Goal: Navigation & Orientation: Find specific page/section

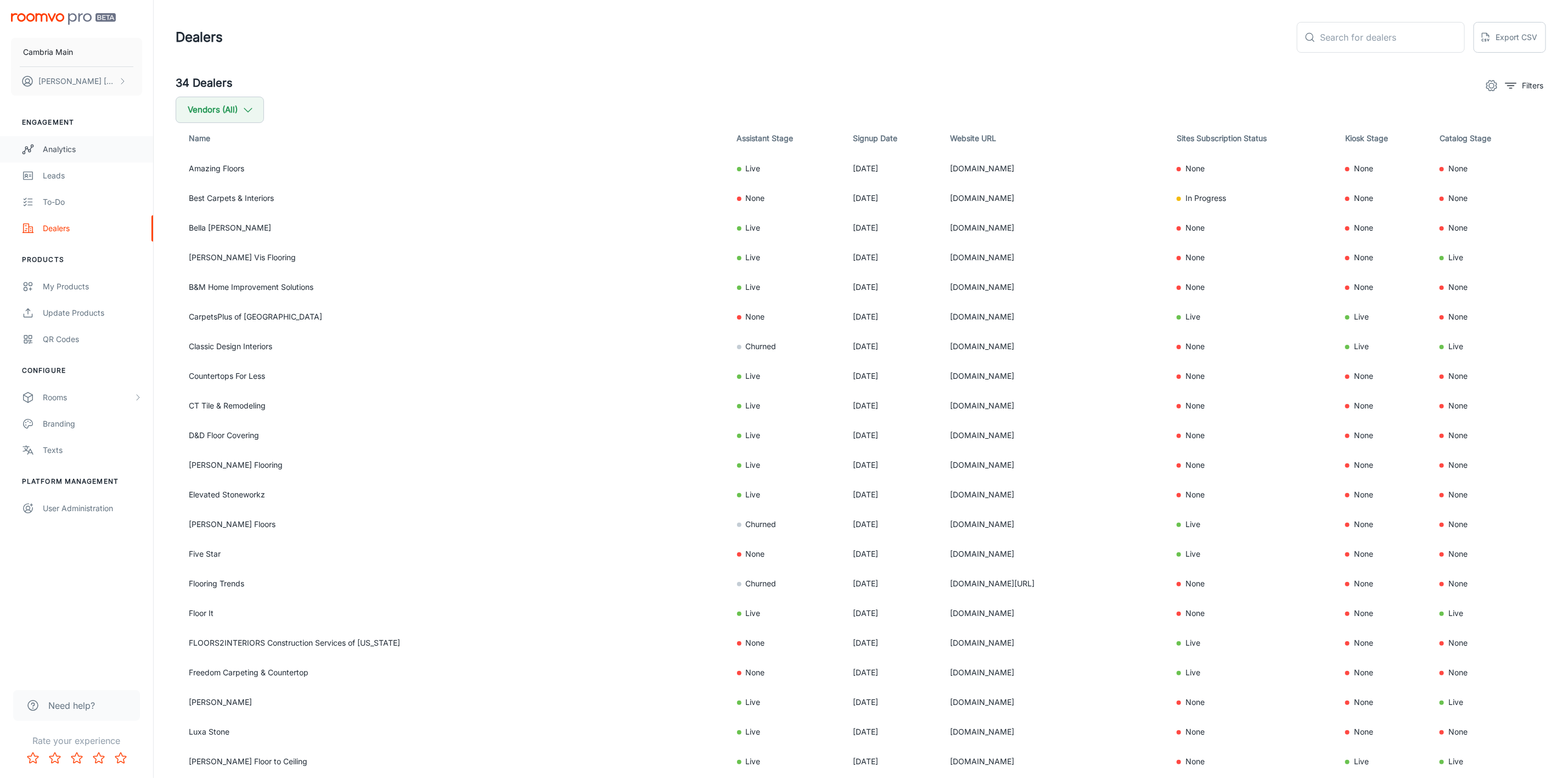
click at [60, 151] on div "Analytics" at bounding box center [92, 149] width 100 height 12
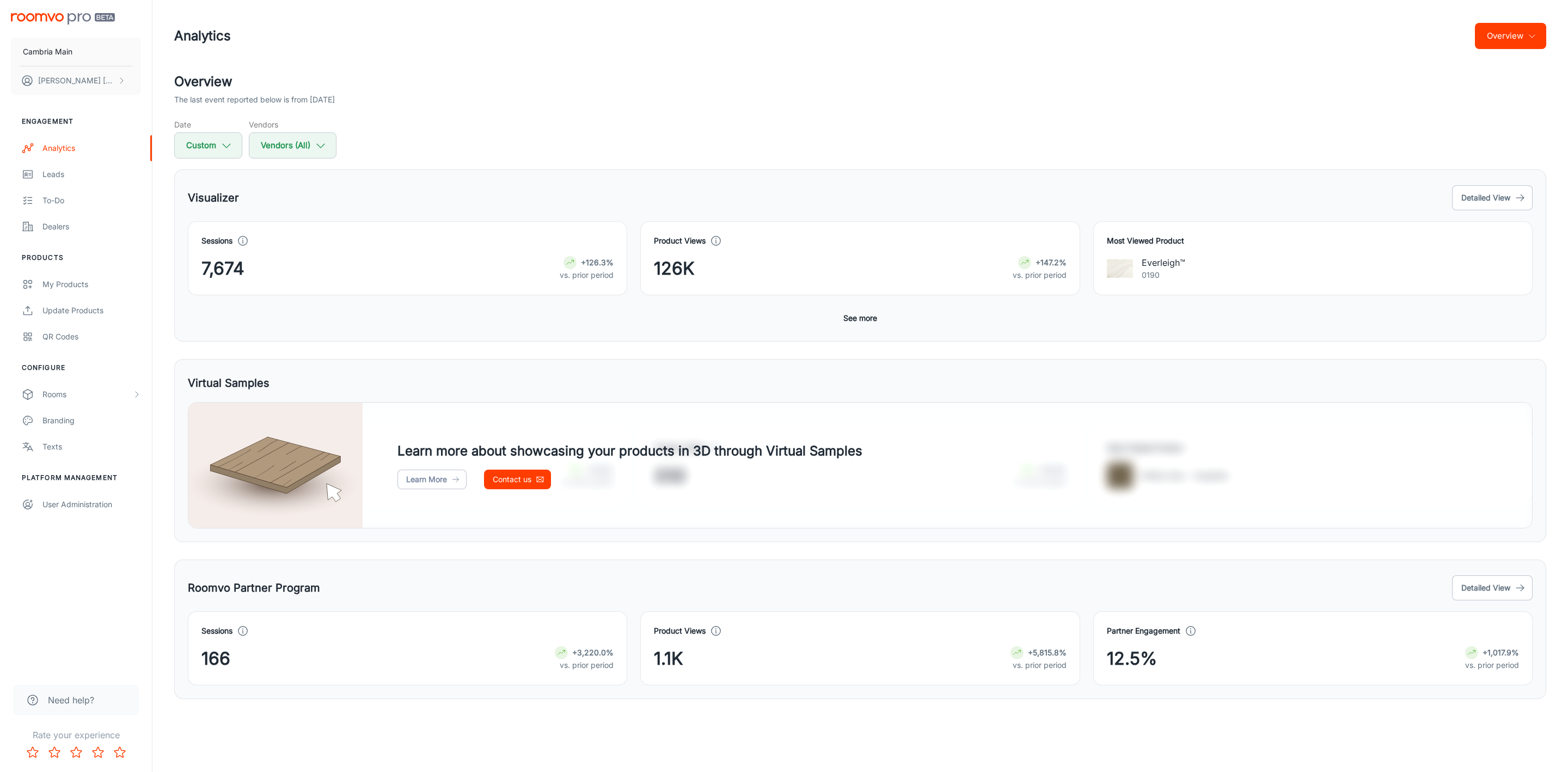
click at [1511, 33] on button "Overview" at bounding box center [1511, 36] width 71 height 26
click at [1445, 81] on li "Visualizer" at bounding box center [1483, 82] width 126 height 20
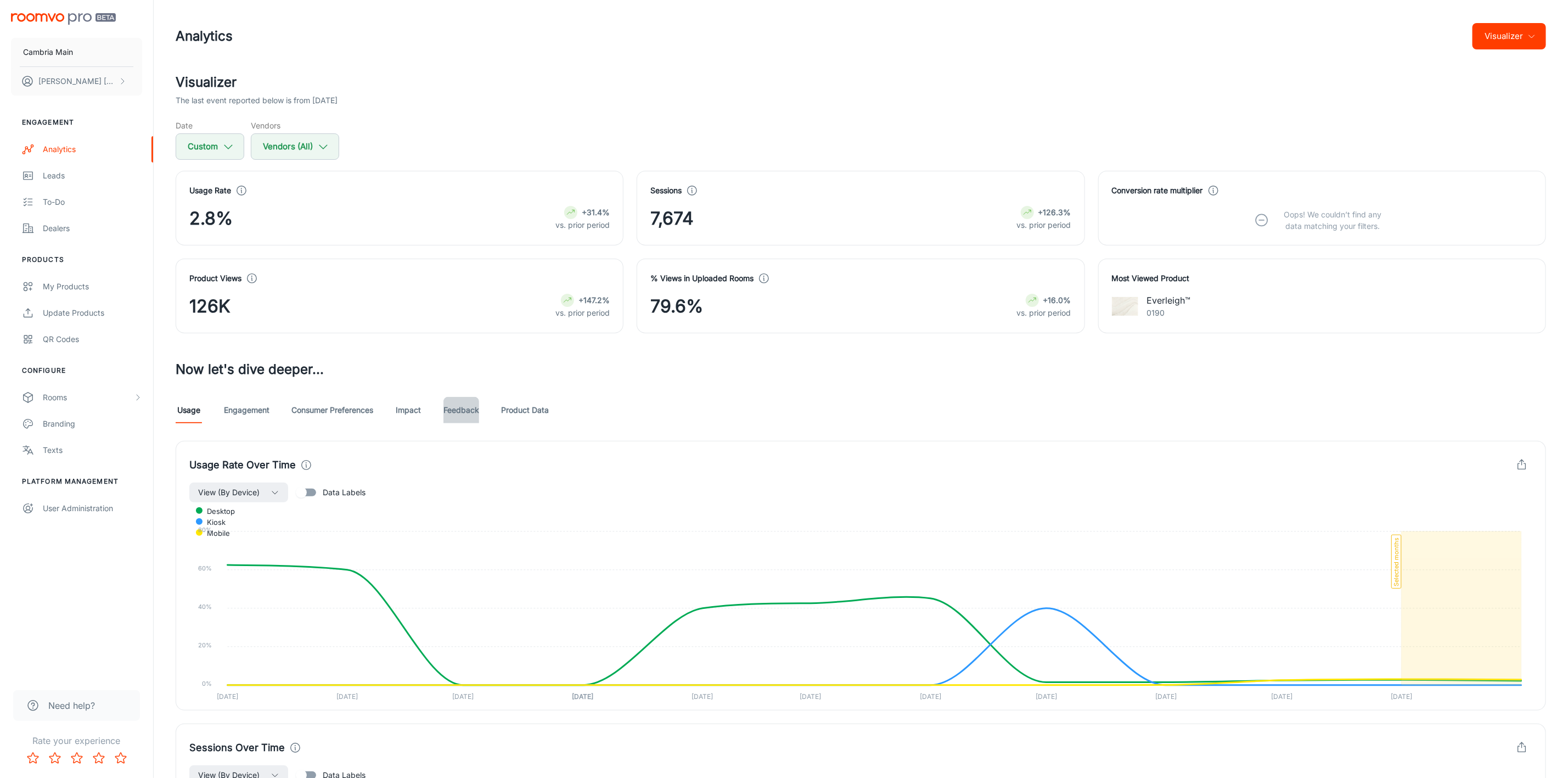
click at [460, 405] on link "Feedback" at bounding box center [461, 410] width 35 height 27
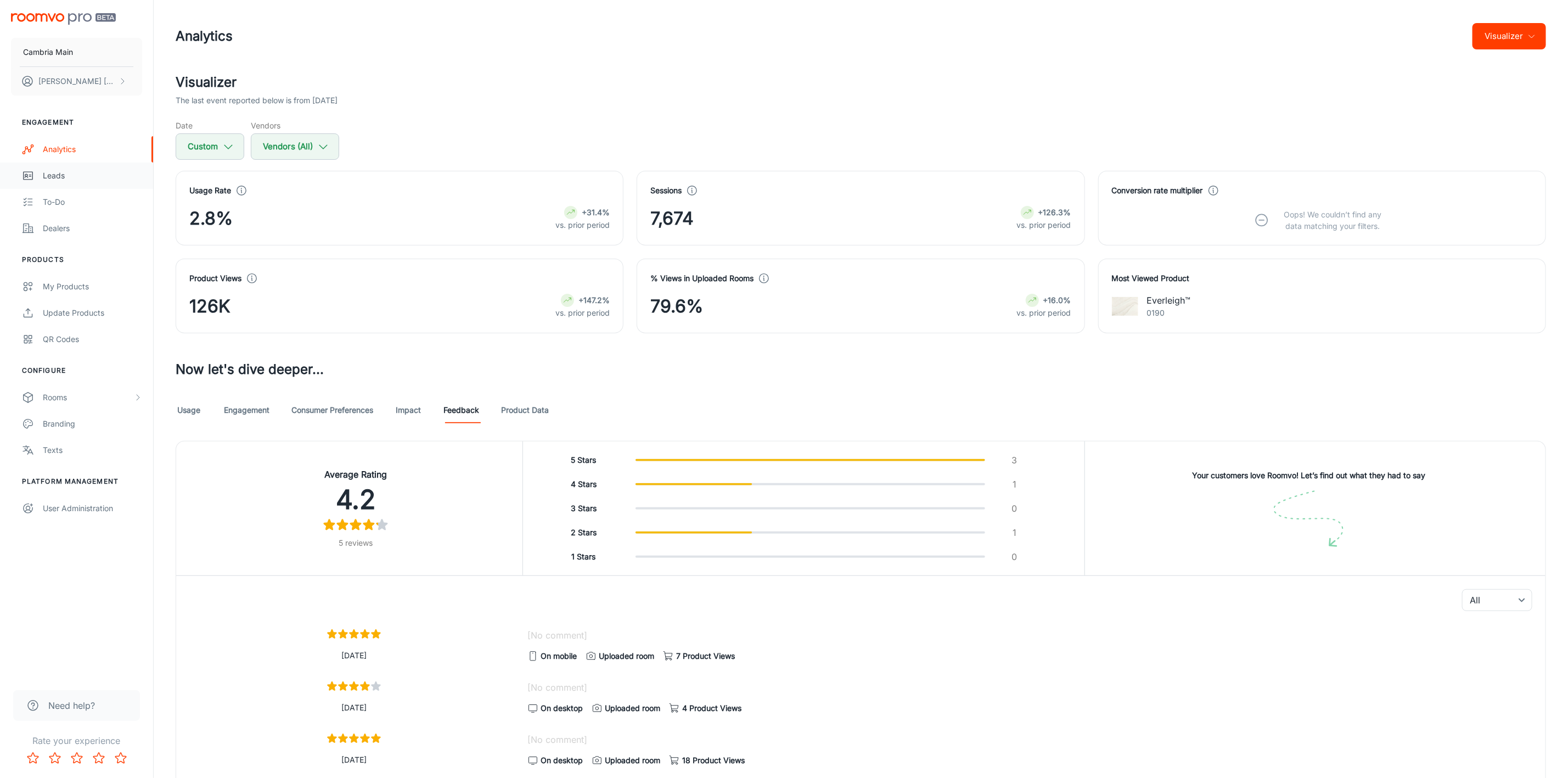
click at [78, 179] on div "Leads" at bounding box center [92, 175] width 100 height 12
